Goal: Transaction & Acquisition: Purchase product/service

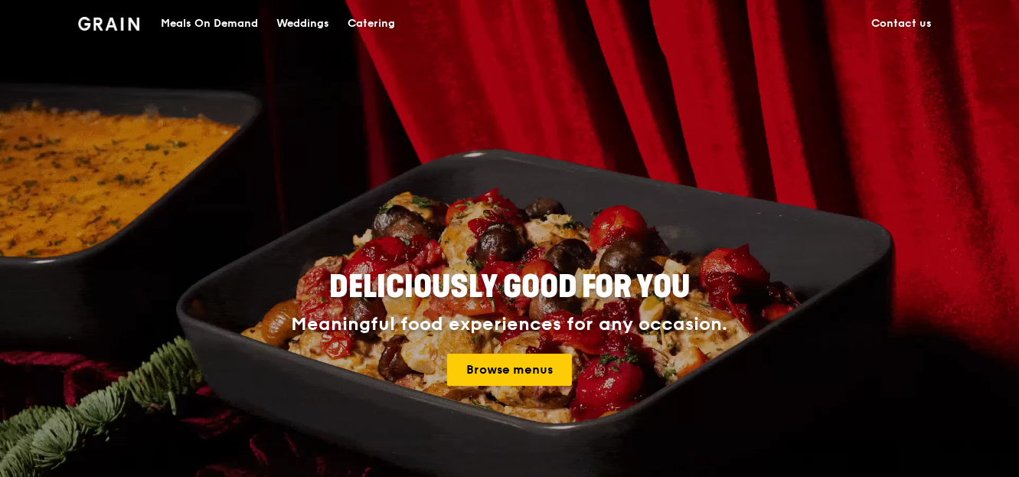
click at [234, 28] on div "Meals On Demand" at bounding box center [209, 24] width 97 height 46
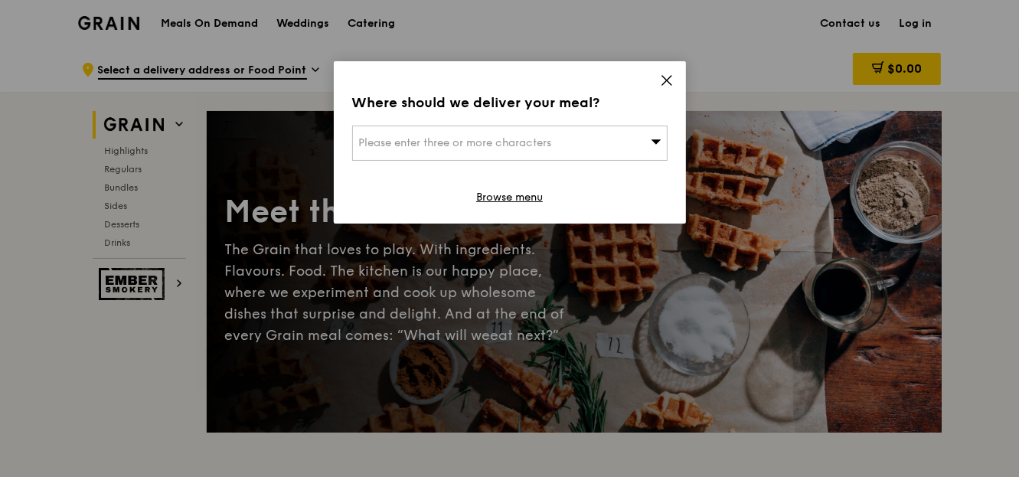
click at [671, 83] on icon at bounding box center [667, 81] width 14 height 14
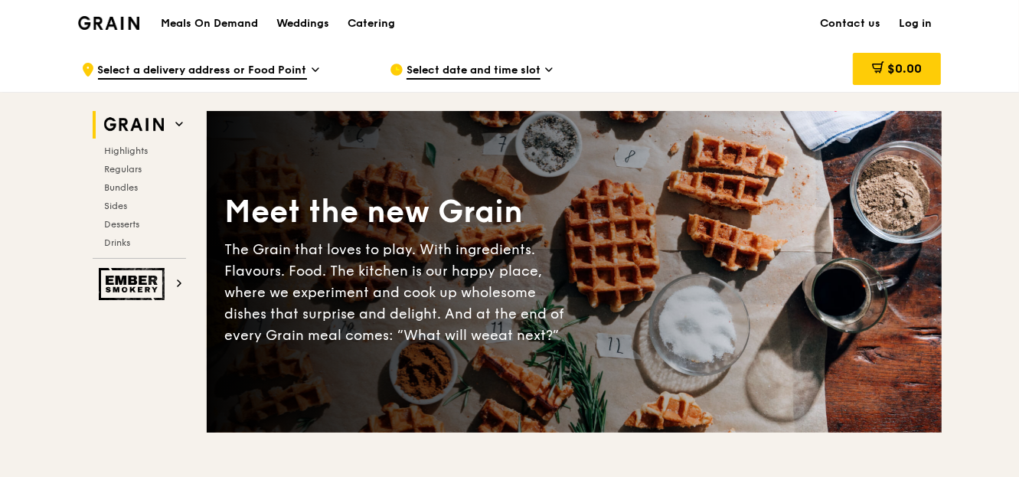
click at [229, 24] on h1 "Meals On Demand" at bounding box center [209, 23] width 97 height 15
click at [264, 67] on span "Select a delivery address or Food Point" at bounding box center [202, 71] width 209 height 17
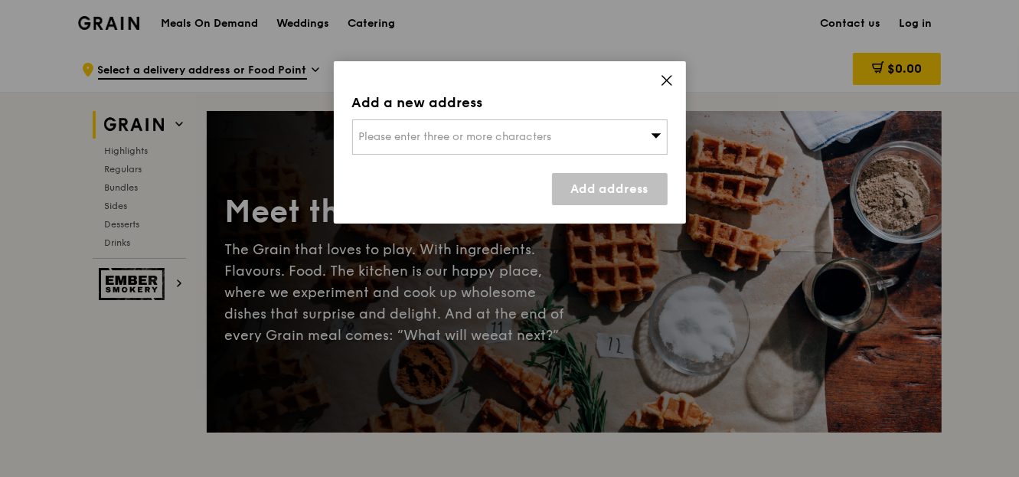
click at [437, 139] on span "Please enter three or more characters" at bounding box center [455, 136] width 193 height 13
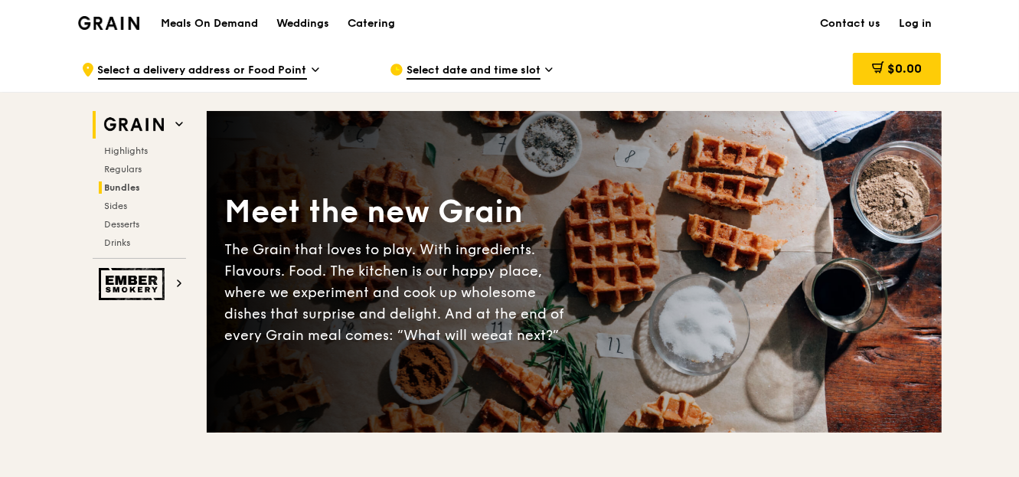
click at [116, 189] on span "Bundles" at bounding box center [123, 187] width 36 height 11
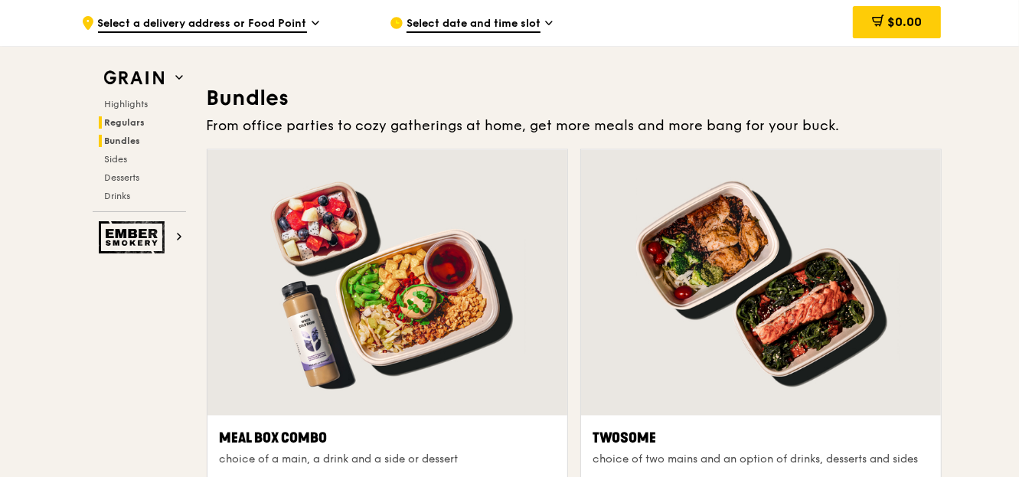
scroll to position [2167, 0]
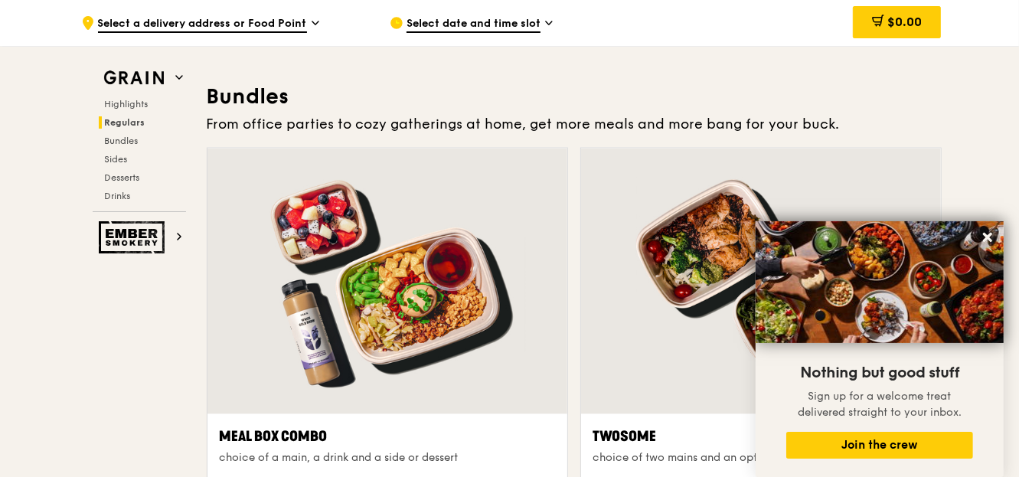
click at [273, 432] on div "Meal Box Combo" at bounding box center [387, 436] width 335 height 21
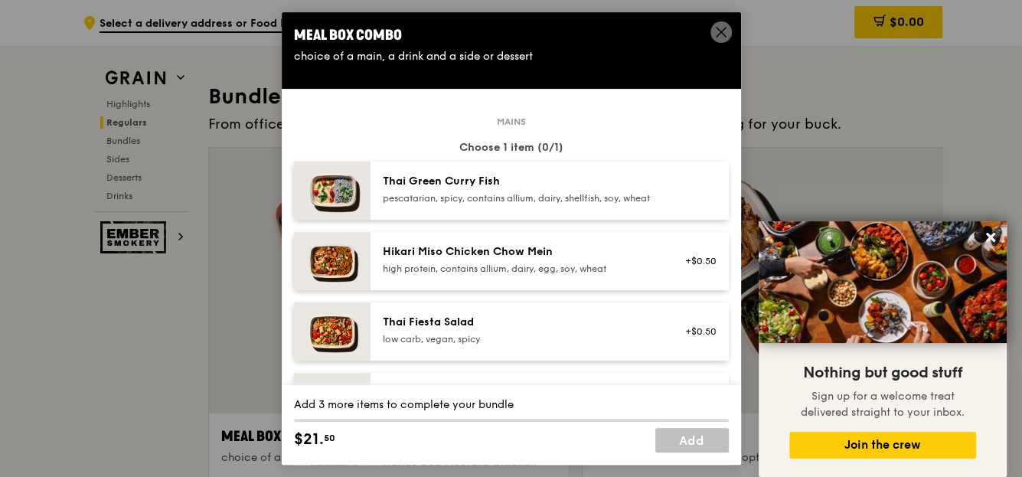
click at [718, 31] on icon at bounding box center [721, 32] width 9 height 9
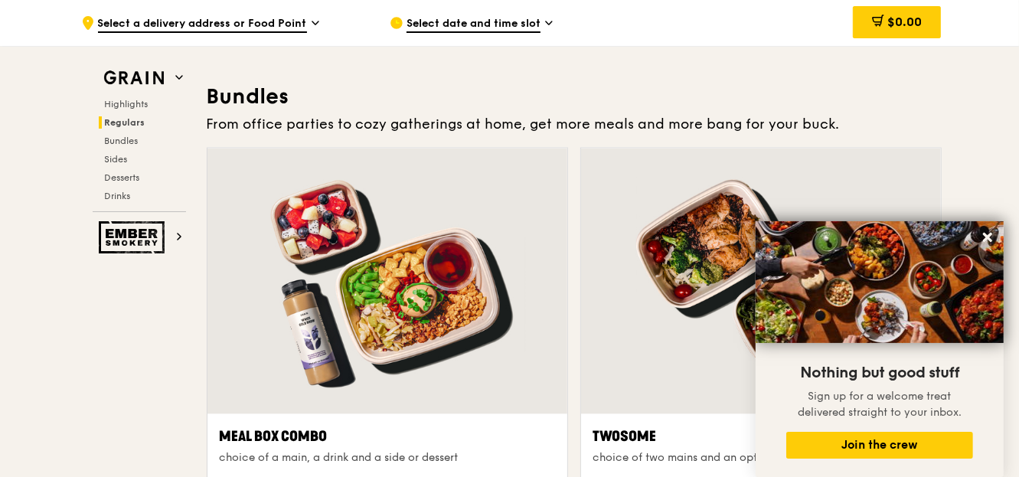
click at [293, 434] on div "Meal Box Combo" at bounding box center [387, 436] width 335 height 21
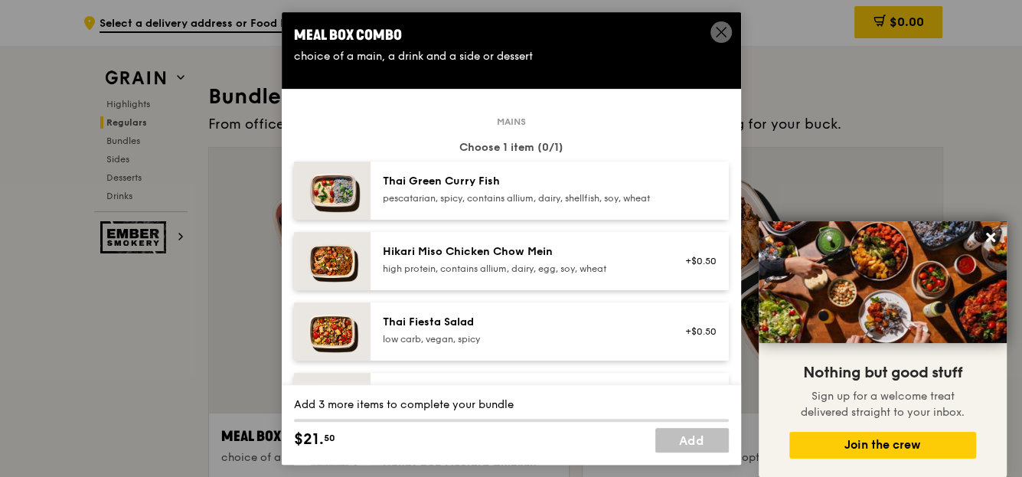
drag, startPoint x: 722, startPoint y: 32, endPoint x: 722, endPoint y: 5, distance: 27.6
click at [722, 31] on icon at bounding box center [722, 32] width 14 height 14
